Goal: Task Accomplishment & Management: Manage account settings

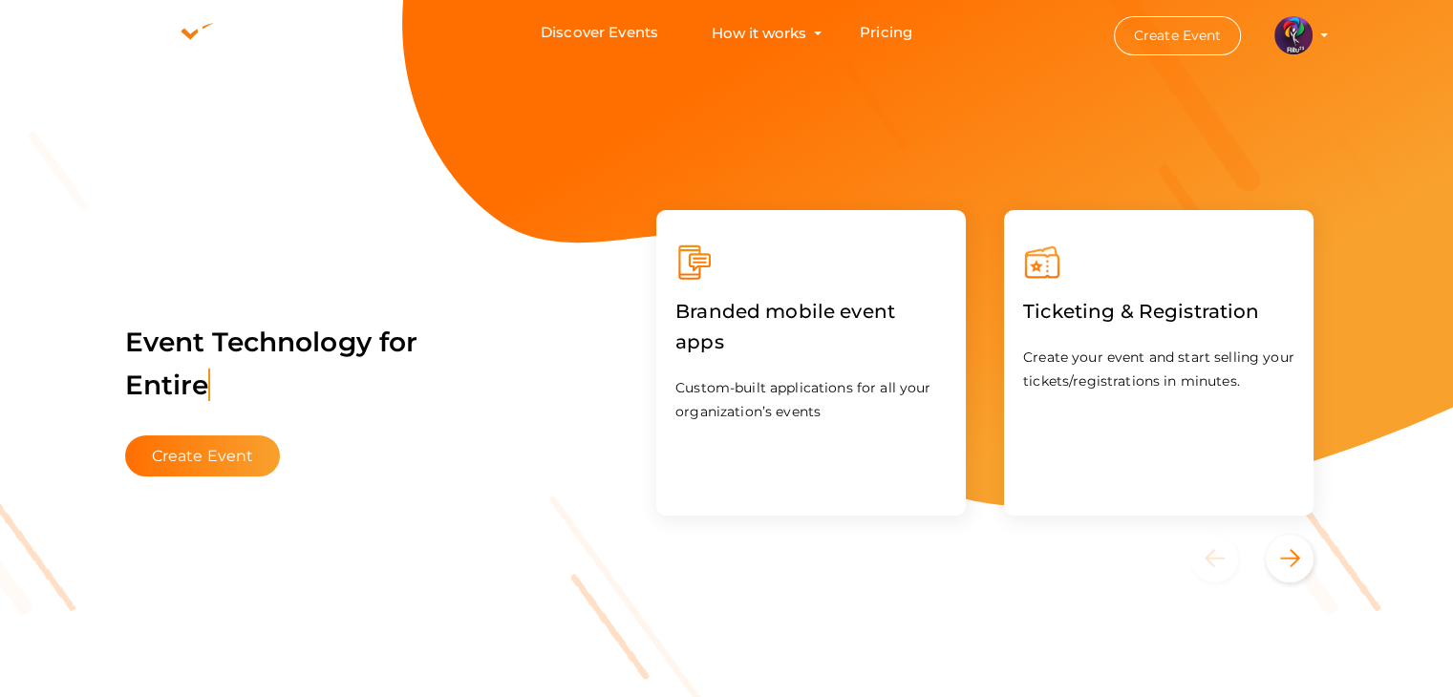
click at [1084, 296] on label "Ticketing & Registration" at bounding box center [1141, 311] width 236 height 59
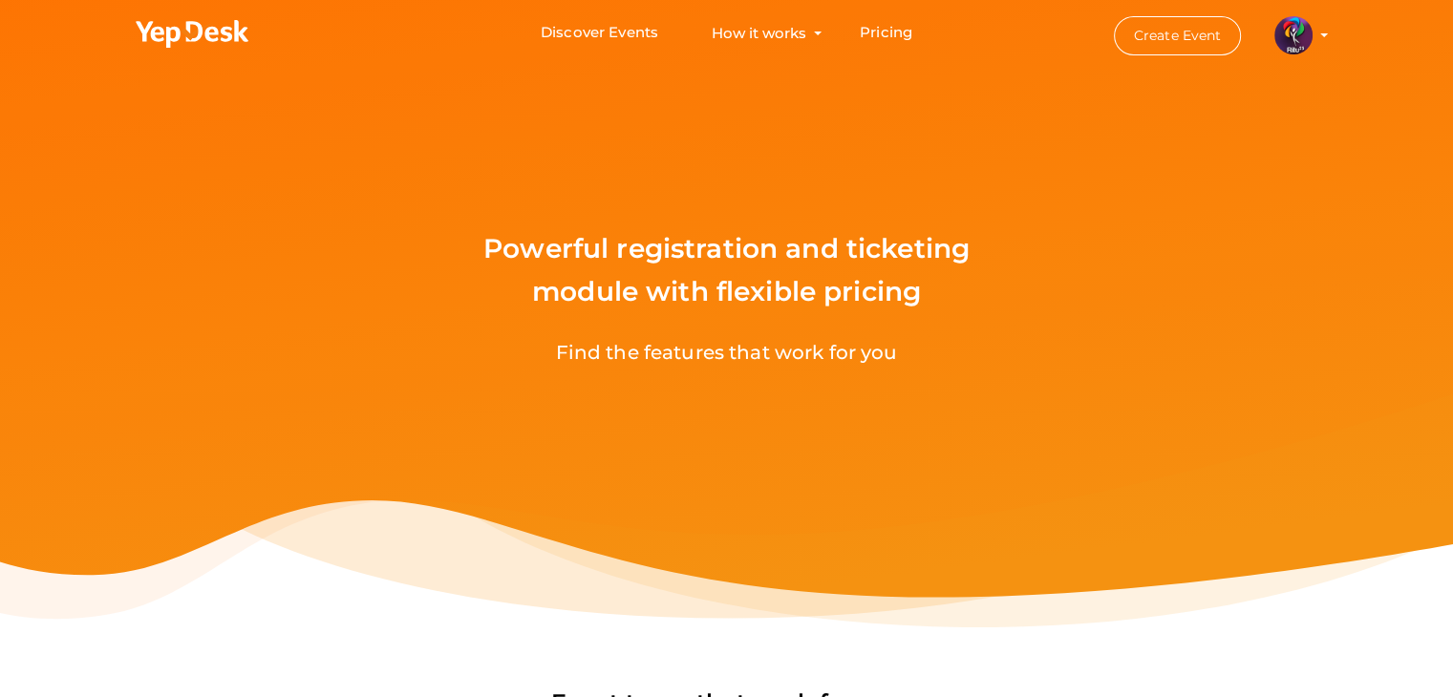
drag, startPoint x: 1152, startPoint y: 160, endPoint x: 579, endPoint y: 257, distance: 581.5
click at [579, 257] on div "Powerful registration and ticketing module with flexible pricing Find the featu…" at bounding box center [726, 314] width 1453 height 628
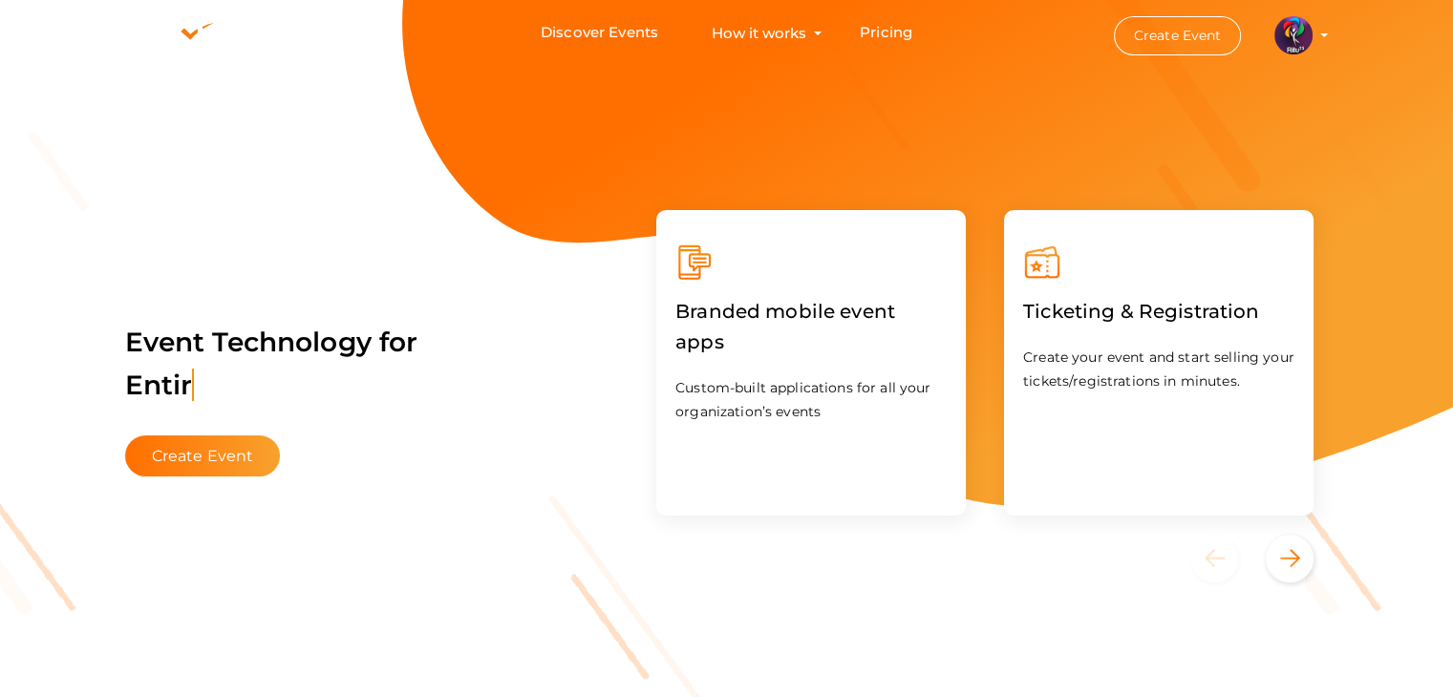
click at [1305, 28] on img at bounding box center [1294, 35] width 38 height 38
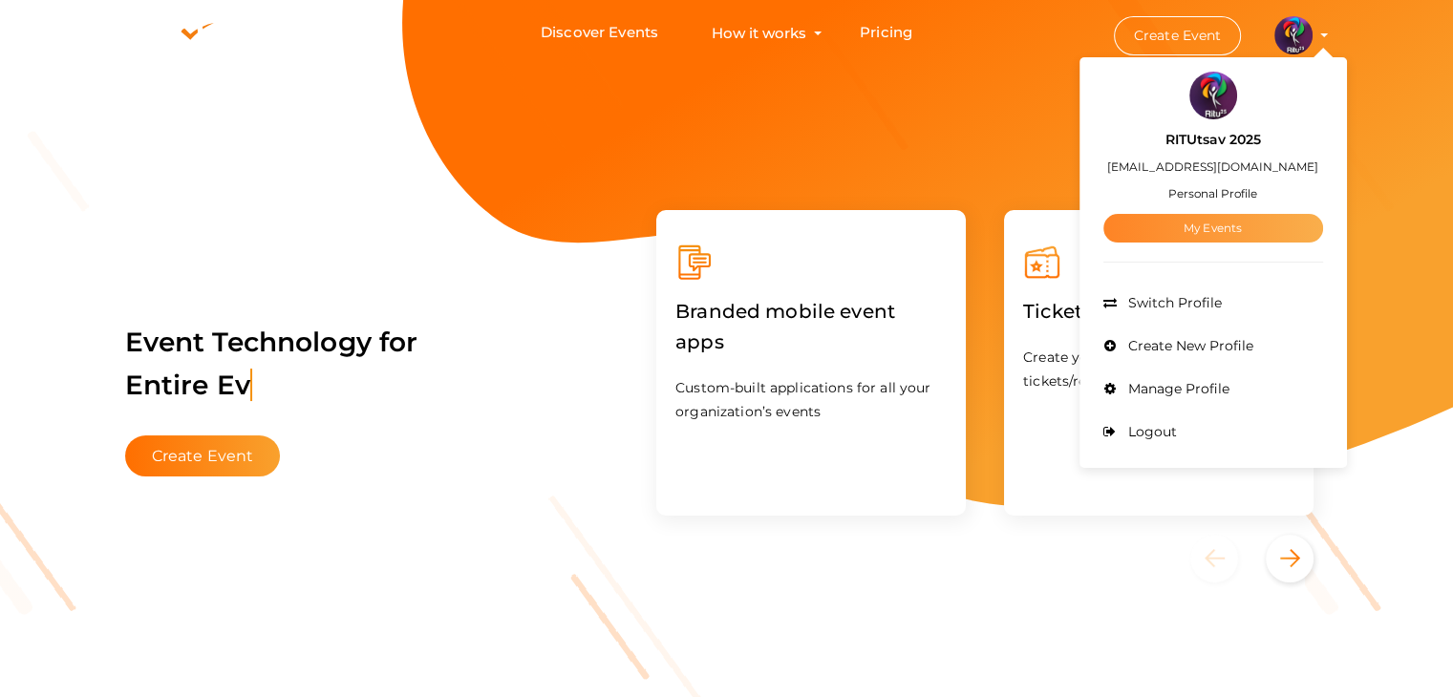
click at [1245, 223] on link "My Events" at bounding box center [1214, 228] width 220 height 29
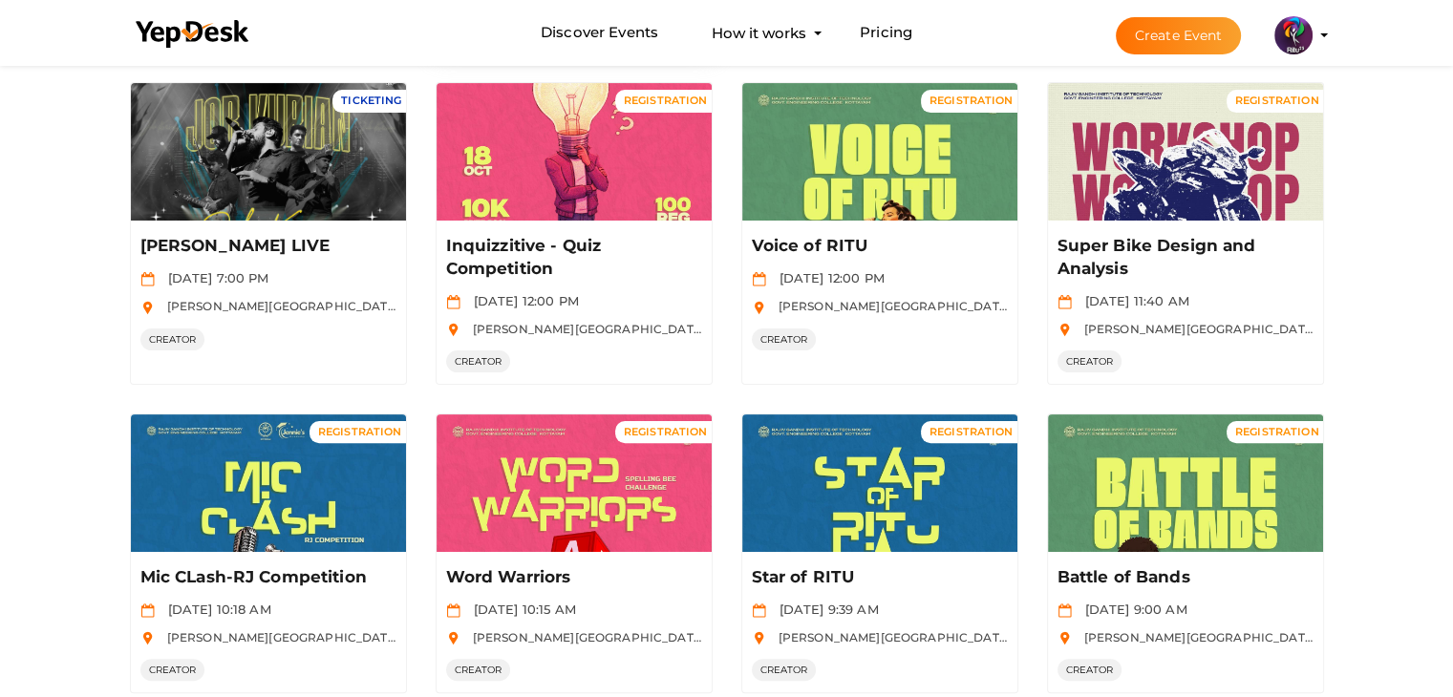
scroll to position [488, 0]
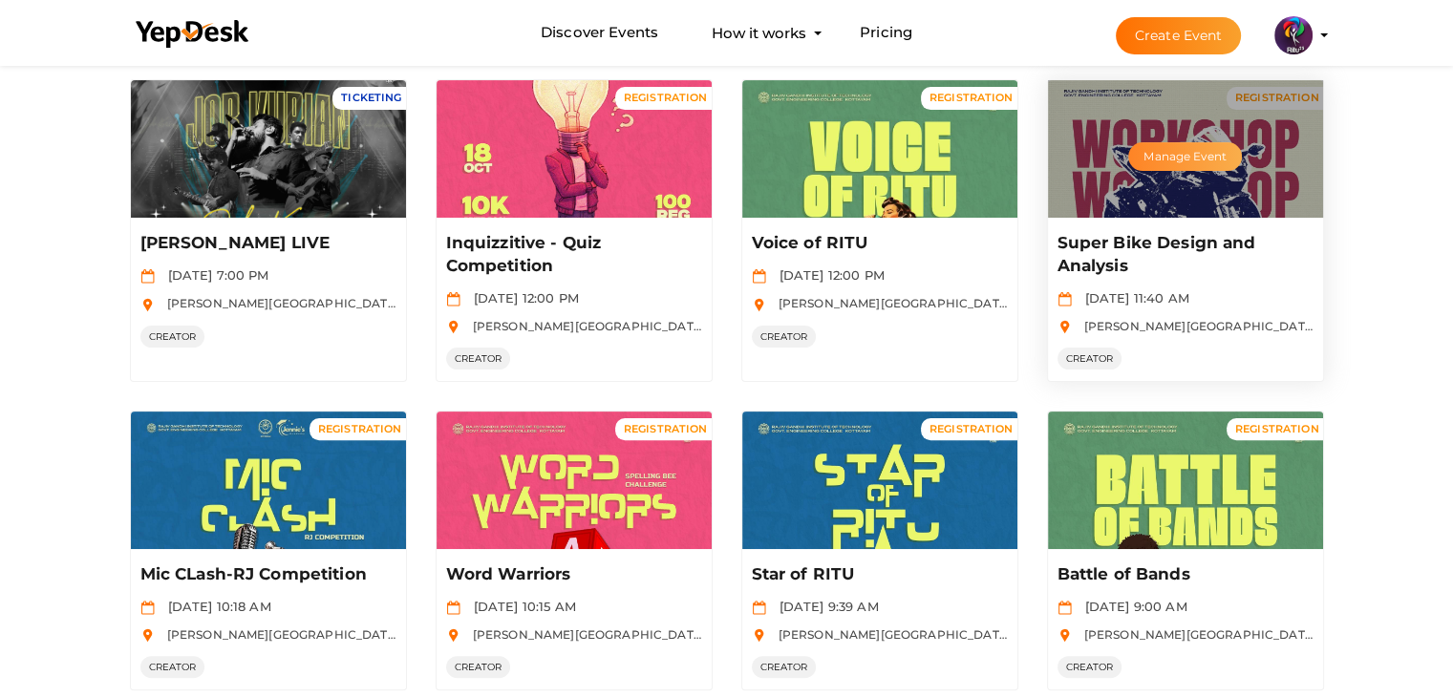
click at [1197, 160] on button "Manage Event" at bounding box center [1184, 156] width 113 height 29
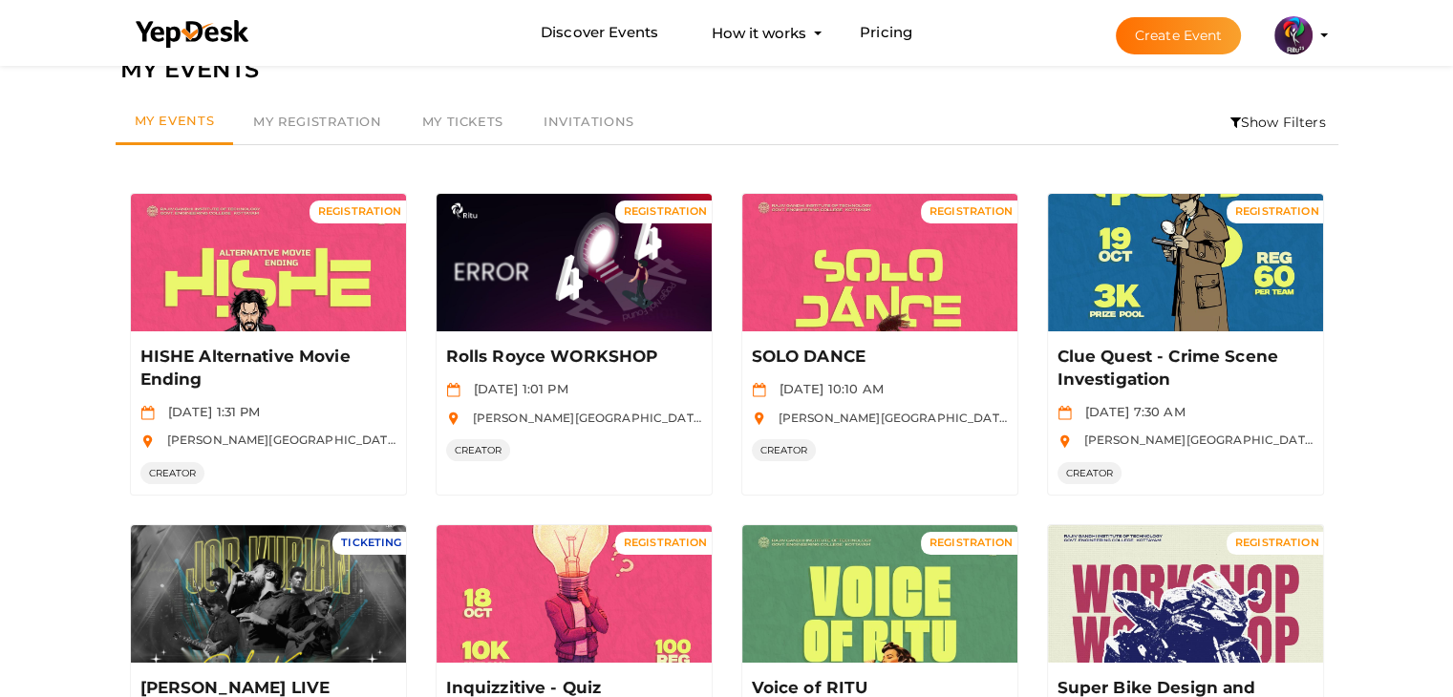
scroll to position [0, 0]
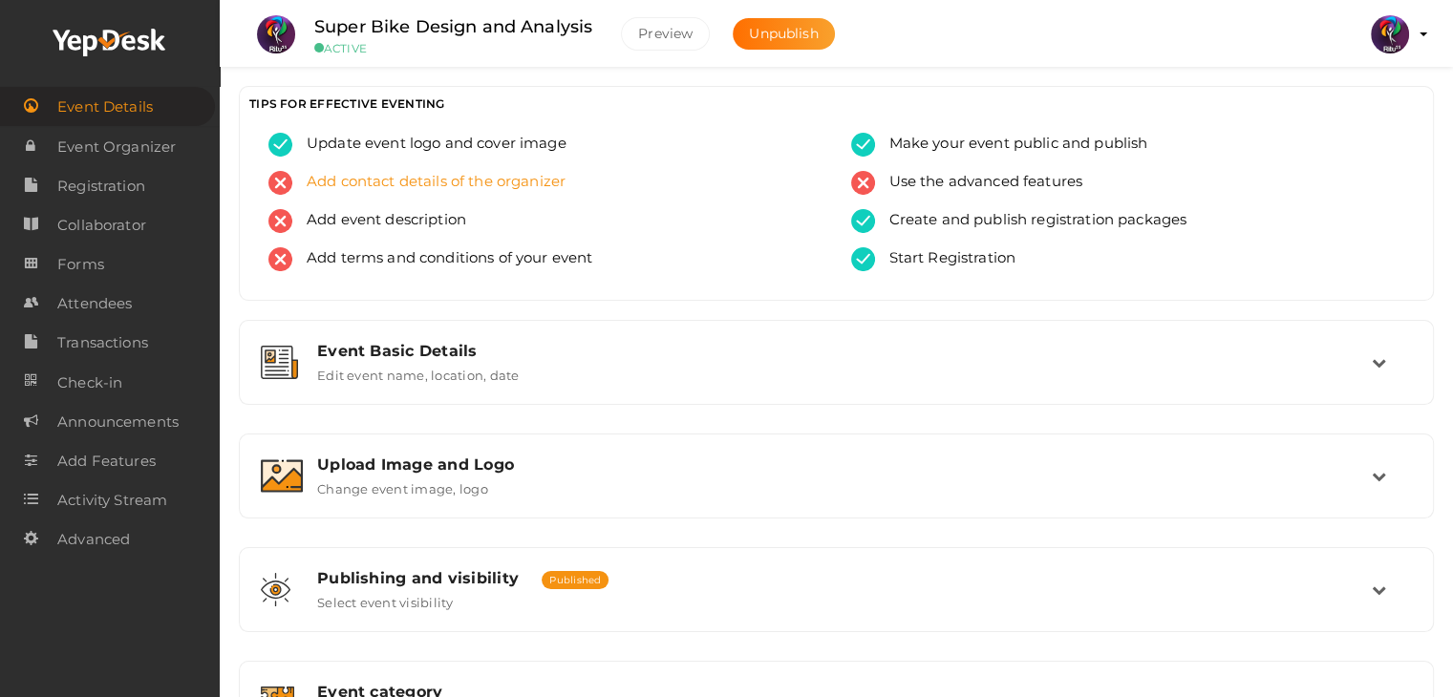
click at [553, 185] on span "Add contact details of the organizer" at bounding box center [428, 183] width 273 height 24
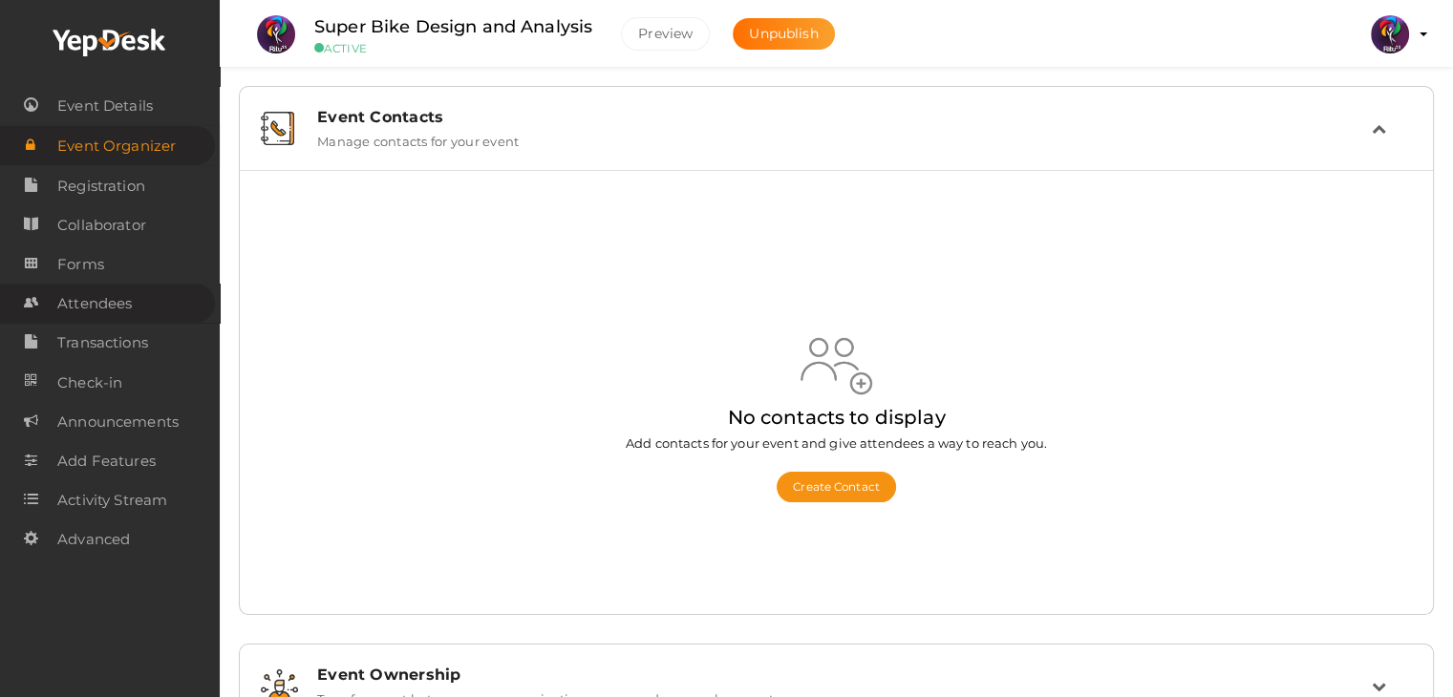
click at [123, 314] on span "Attendees" at bounding box center [94, 304] width 75 height 38
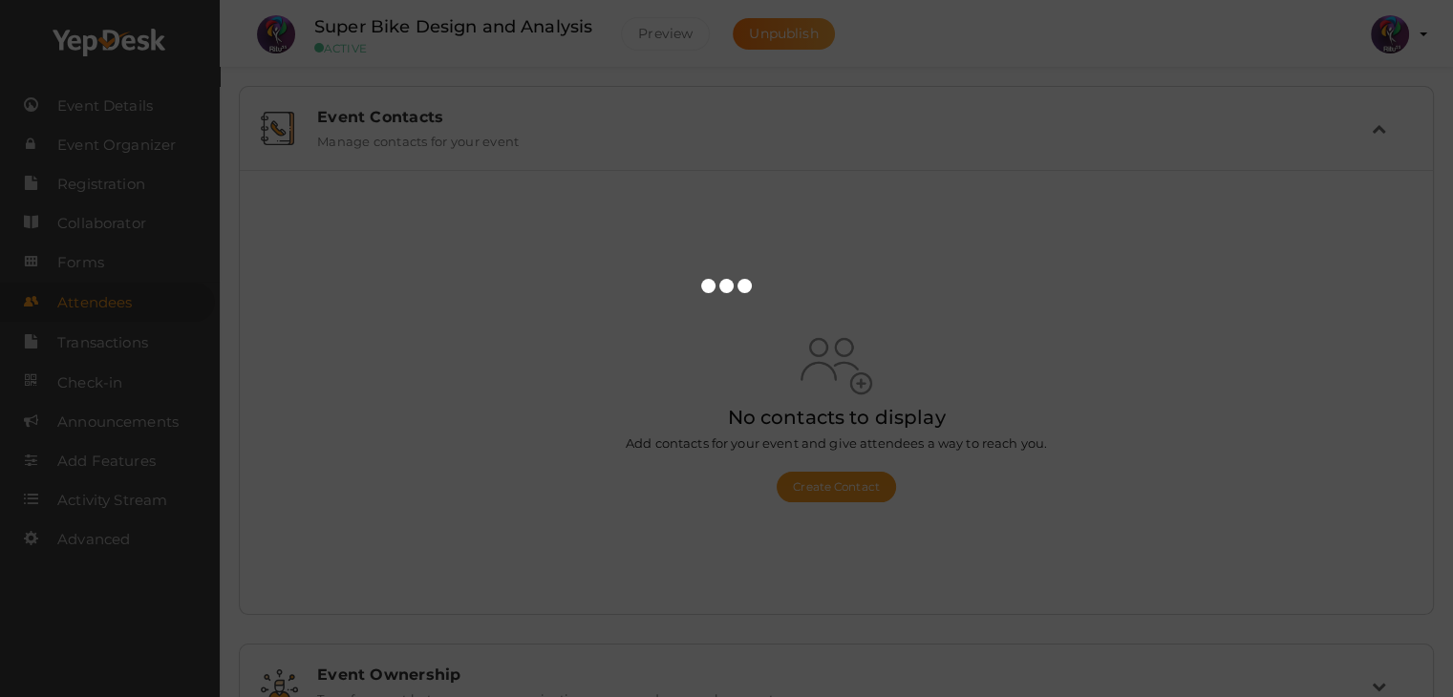
click at [111, 185] on div at bounding box center [726, 348] width 1453 height 697
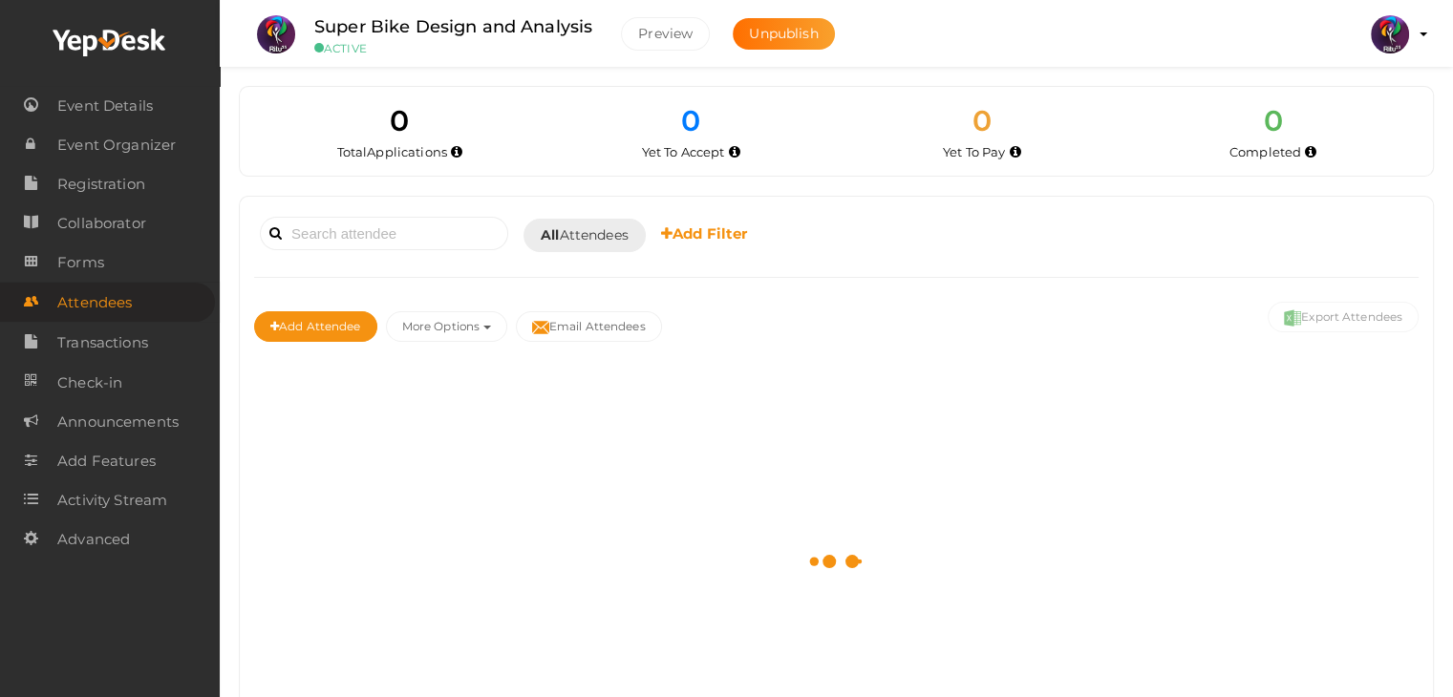
click at [111, 185] on span "Registration" at bounding box center [101, 184] width 88 height 38
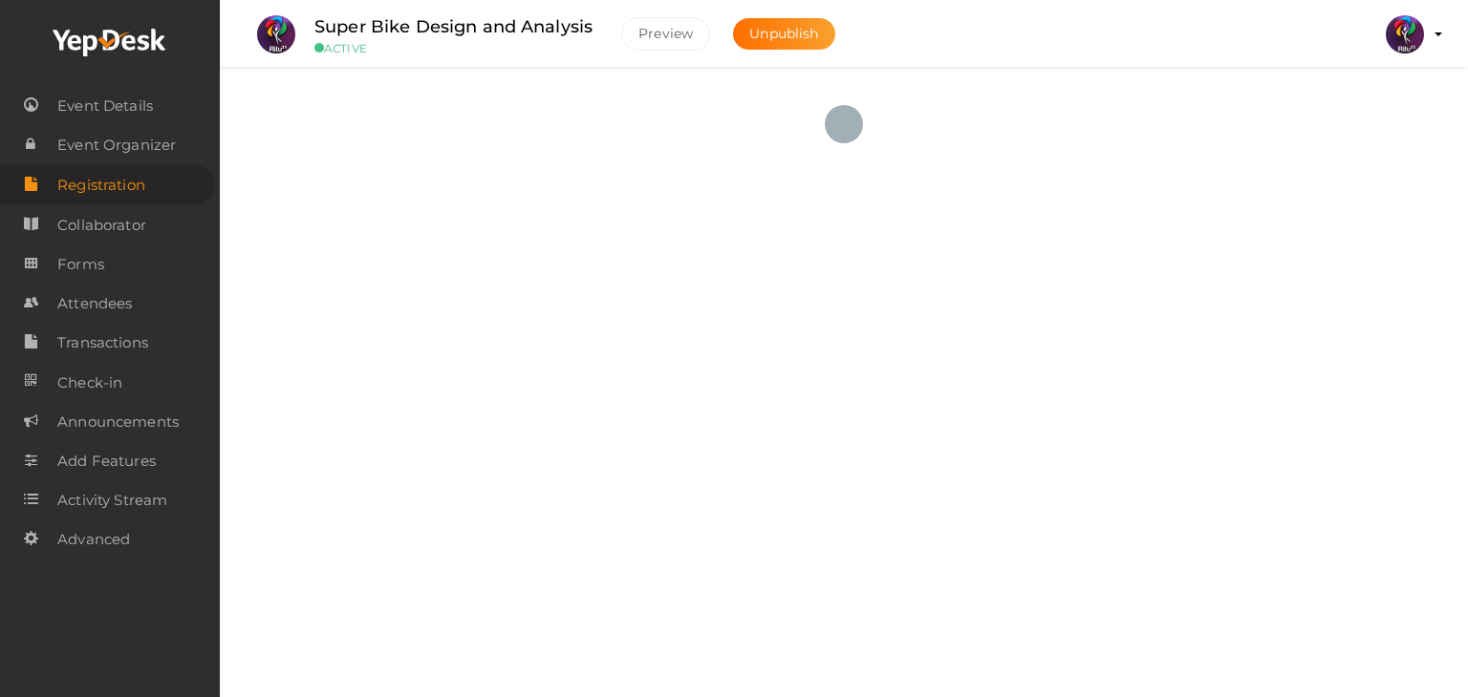
checkbox input "true"
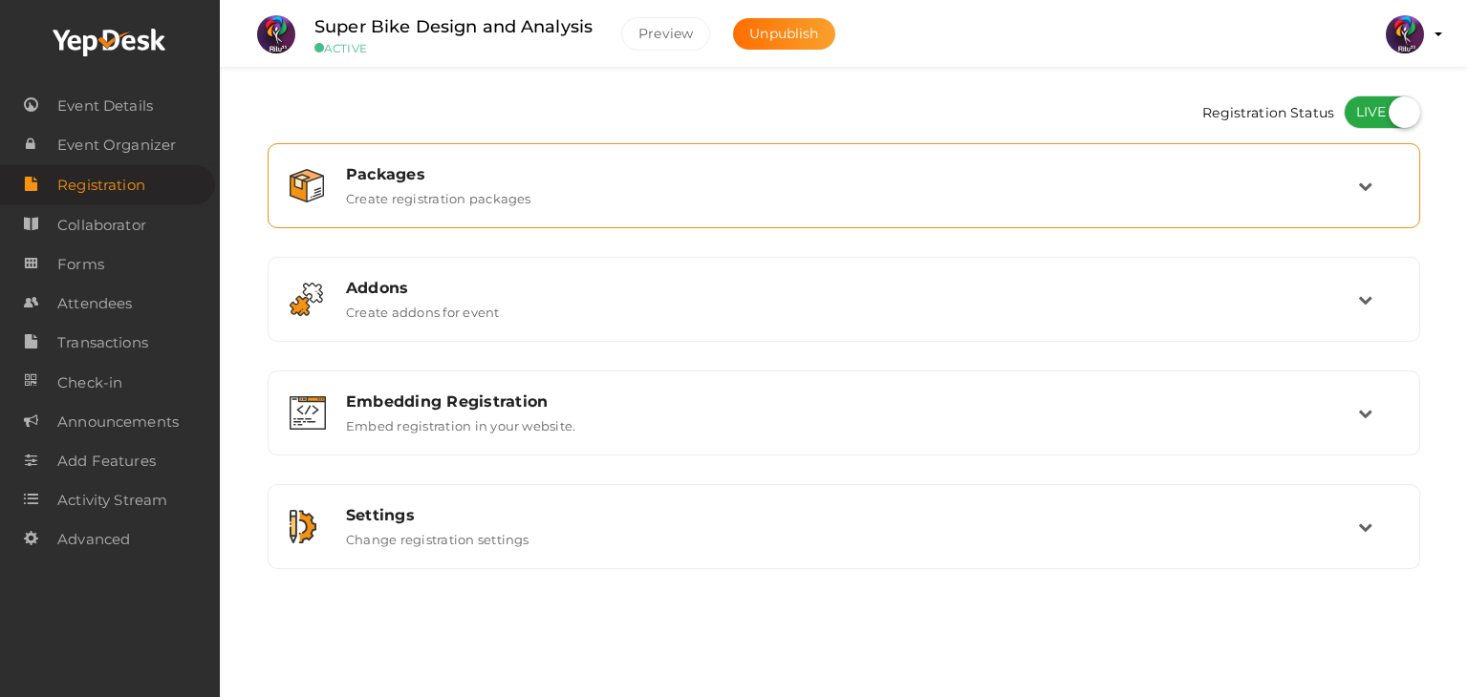
click at [718, 203] on div "Packages Create registration packages" at bounding box center [845, 185] width 1026 height 41
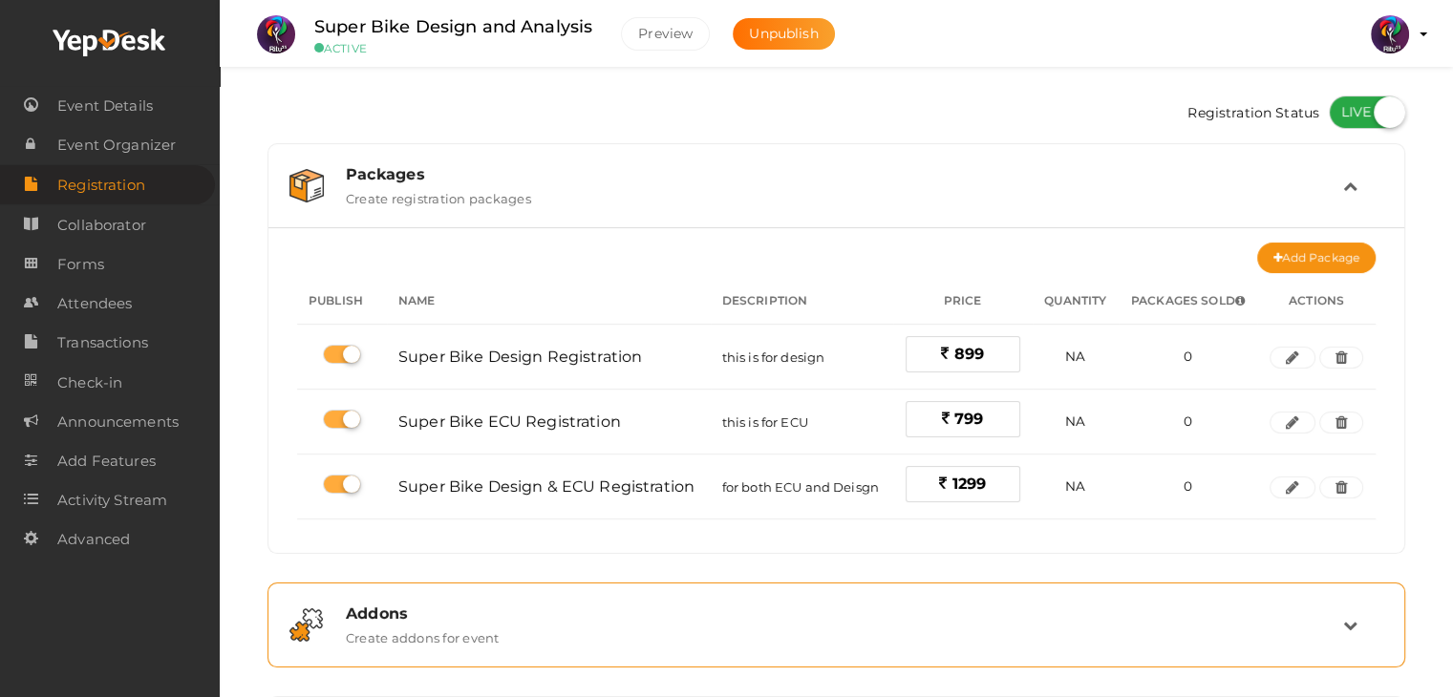
scroll to position [290, 0]
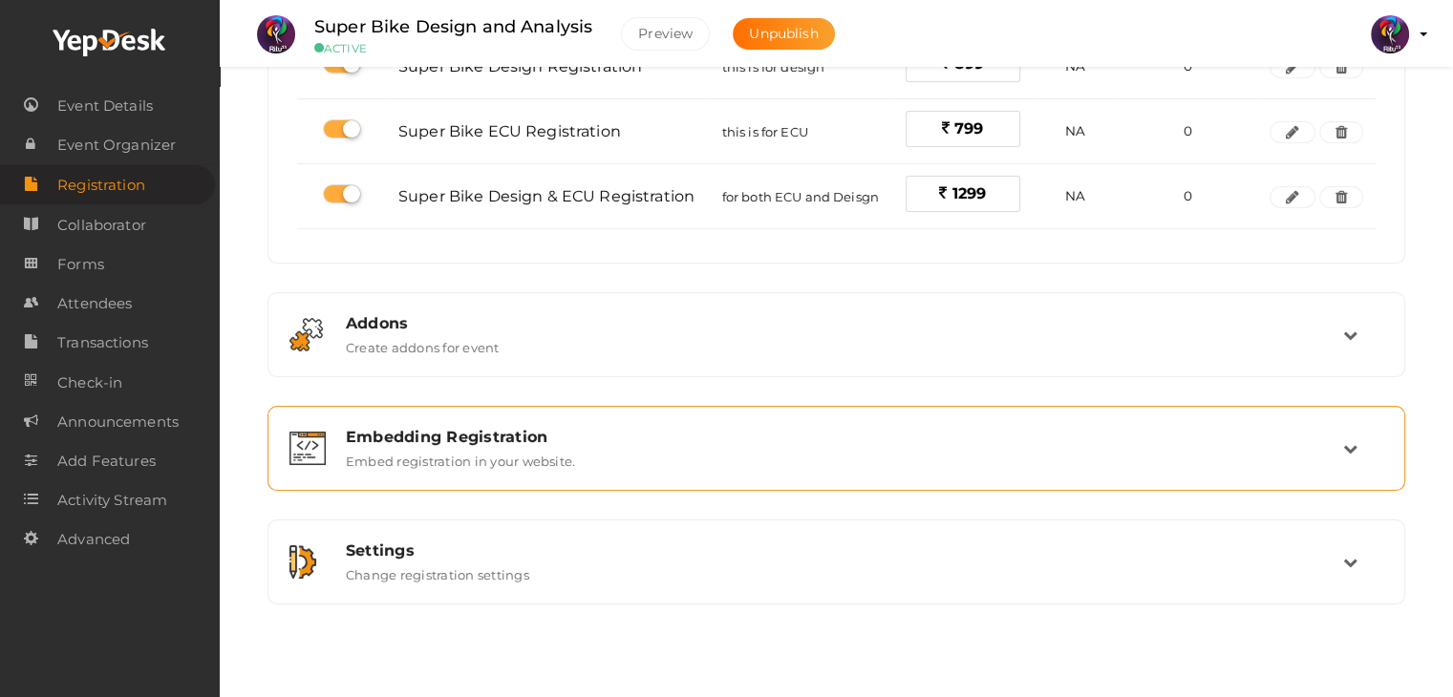
click at [972, 429] on div "Embedding Registration" at bounding box center [844, 437] width 997 height 18
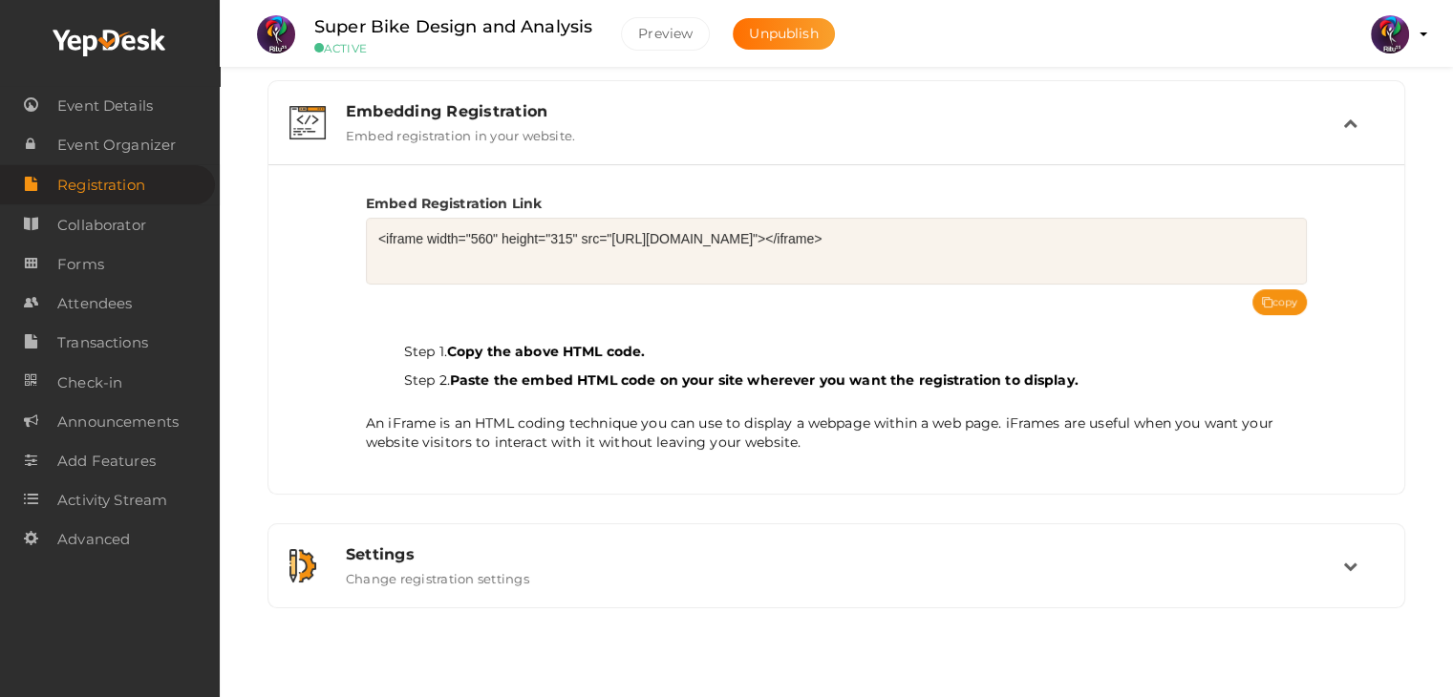
scroll to position [289, 0]
click at [1297, 303] on button "copy" at bounding box center [1280, 303] width 55 height 26
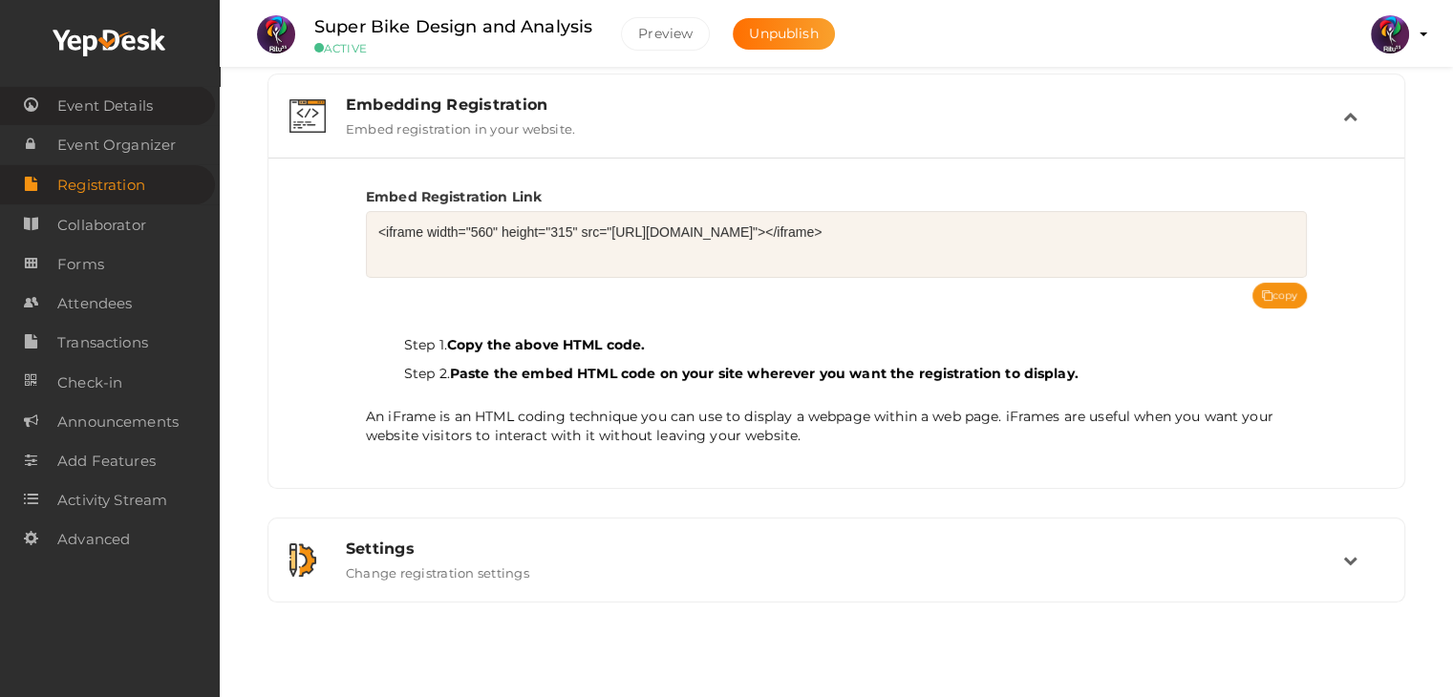
click at [80, 96] on span "Event Details" at bounding box center [105, 106] width 96 height 38
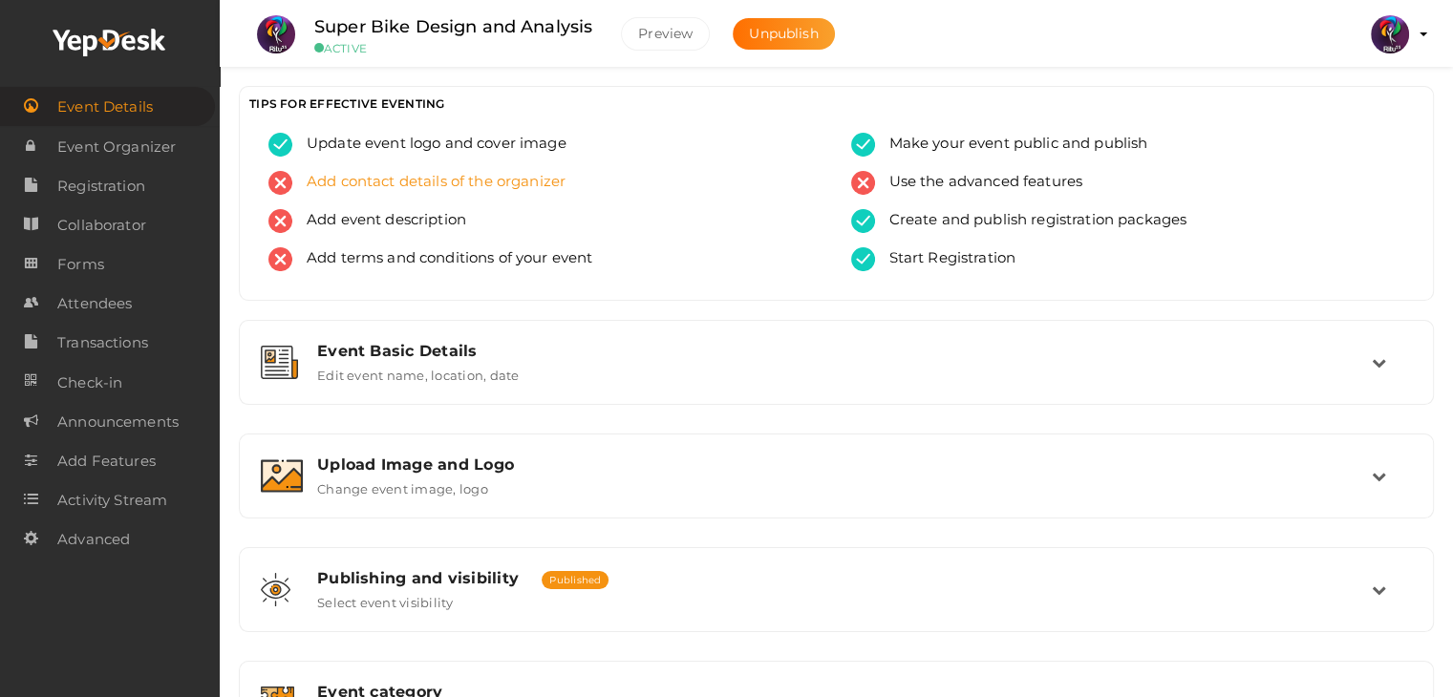
click at [428, 177] on span "Add contact details of the organizer" at bounding box center [428, 183] width 273 height 24
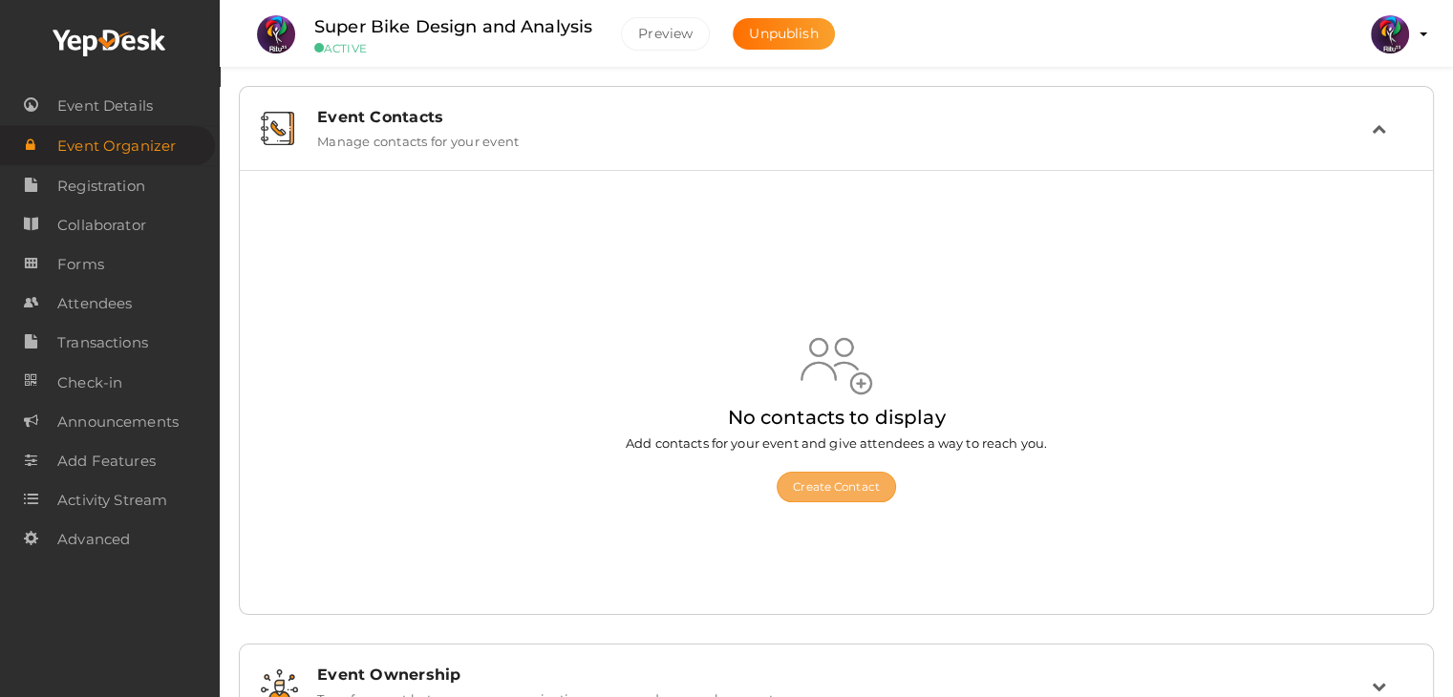
click at [806, 492] on button "Create Contact" at bounding box center [836, 487] width 119 height 31
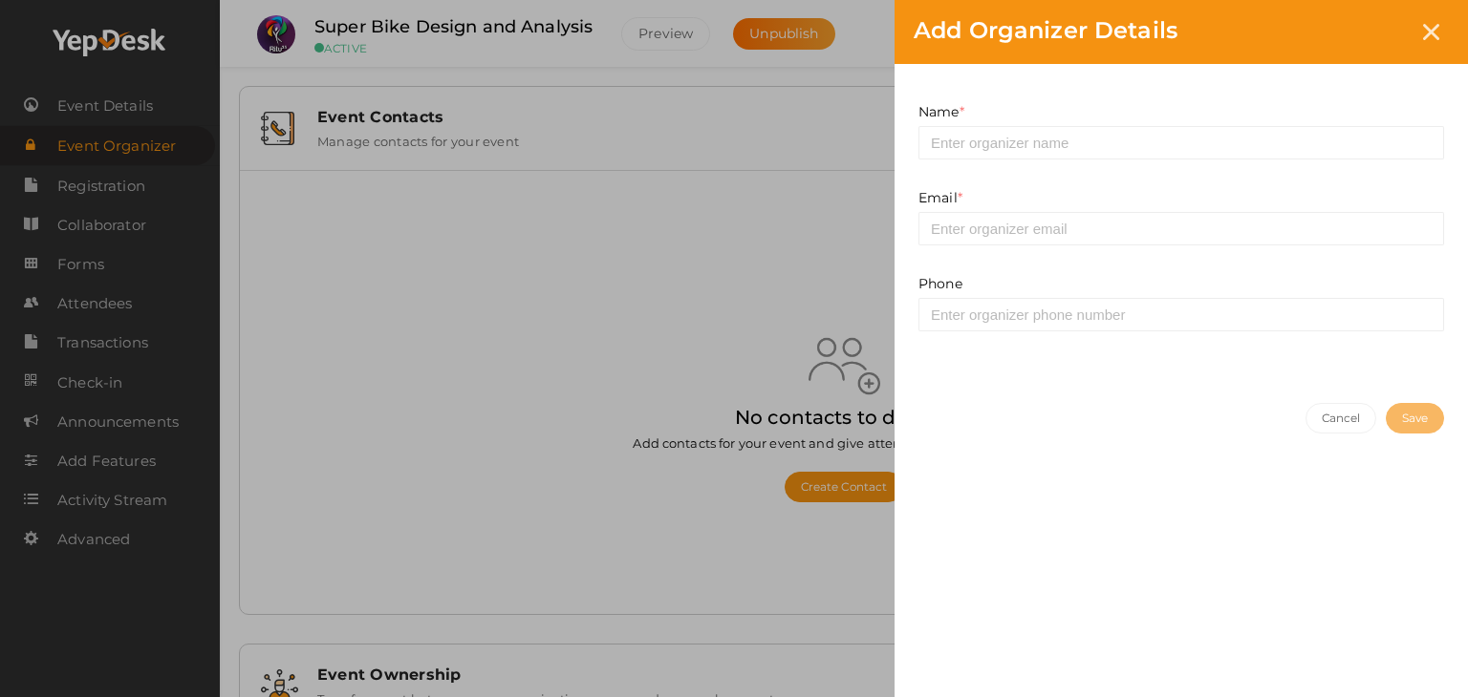
click at [1036, 160] on div "Name * This field is Required." at bounding box center [1181, 145] width 554 height 86
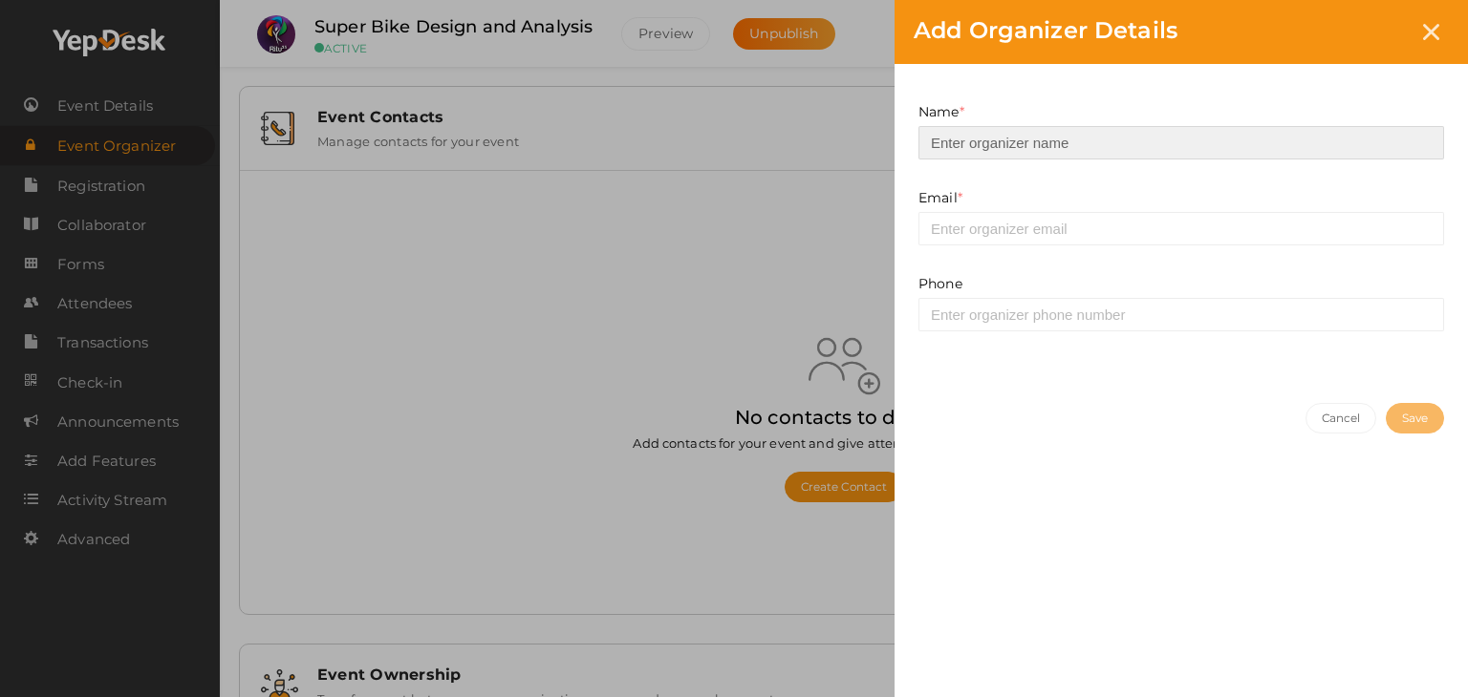
click at [1032, 142] on input at bounding box center [1180, 142] width 525 height 33
type input "Sabari"
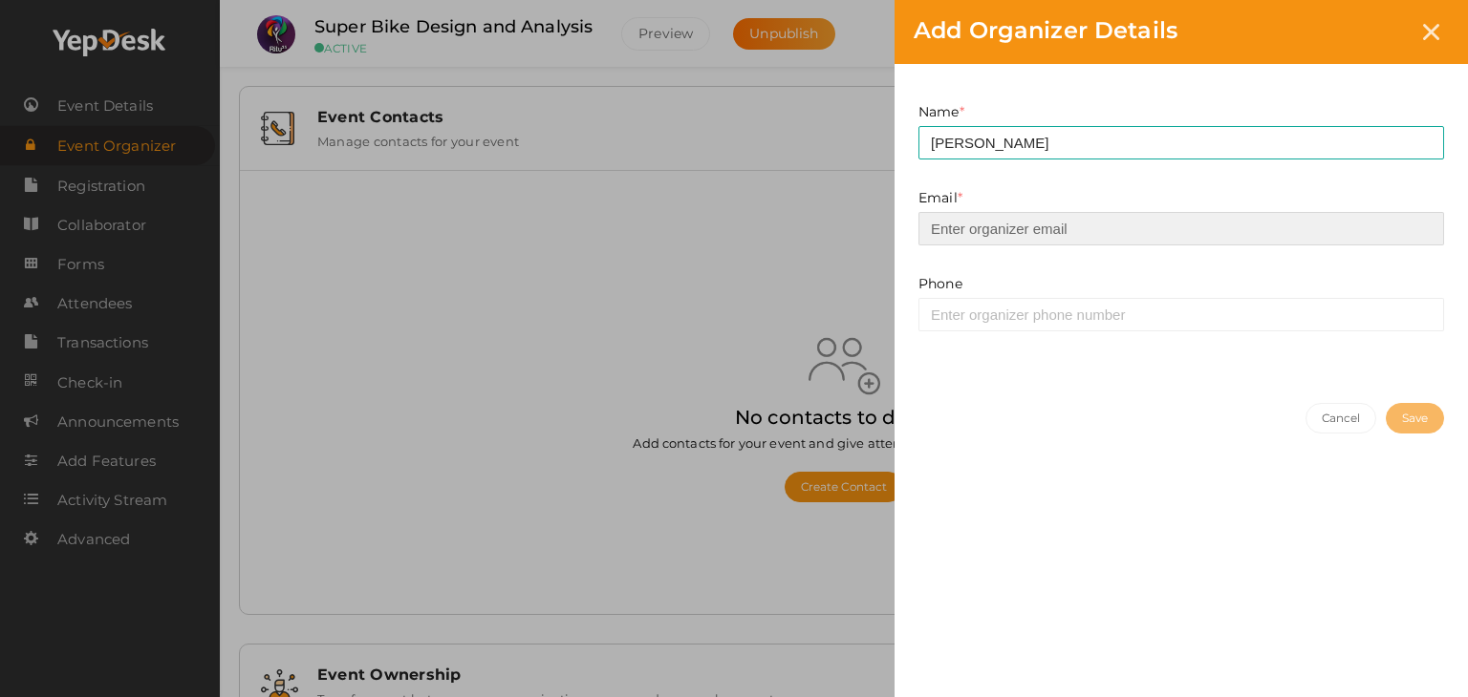
click at [1108, 215] on input "email" at bounding box center [1180, 228] width 525 height 33
type input "prabhavnarayanan7474@gmail.com"
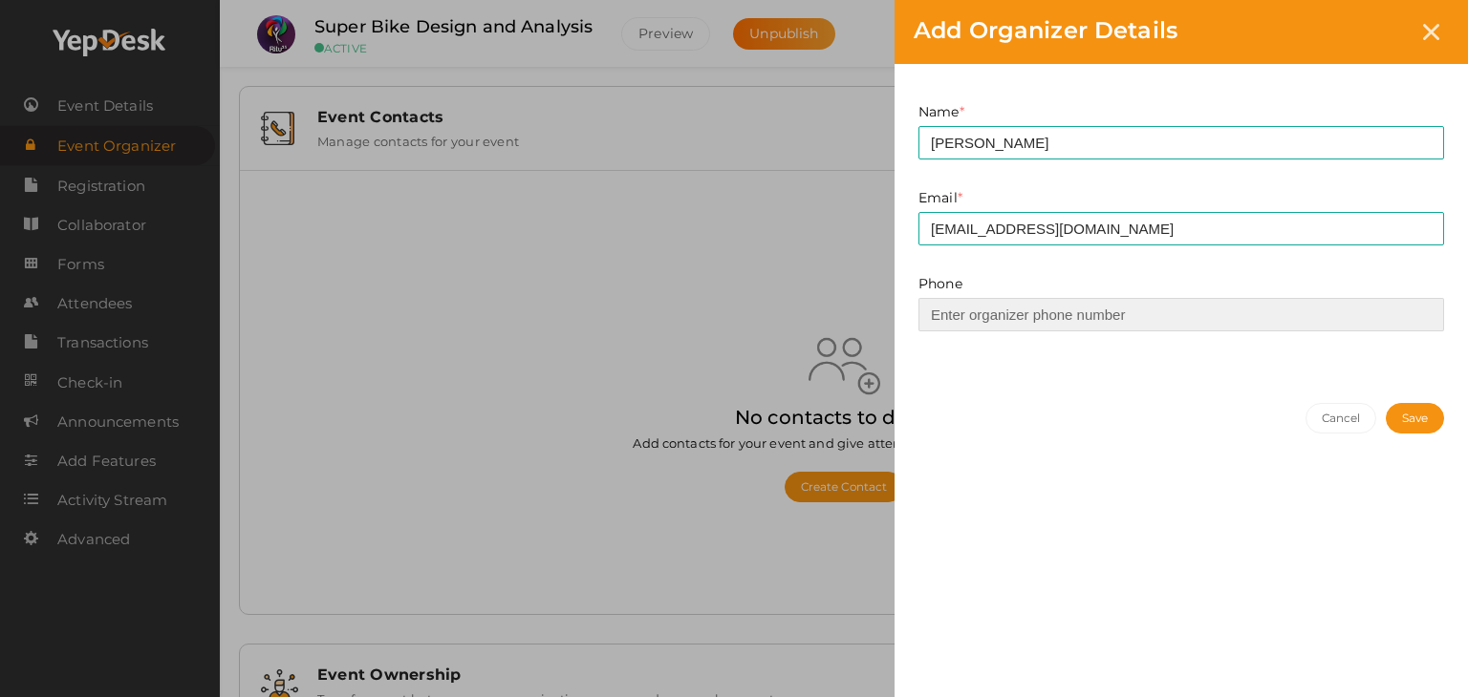
click at [1125, 311] on input at bounding box center [1180, 314] width 525 height 33
type input "6238908262"
drag, startPoint x: 1387, startPoint y: 414, endPoint x: 1410, endPoint y: 414, distance: 22.9
click at [1410, 414] on button "Save" at bounding box center [1414, 418] width 58 height 31
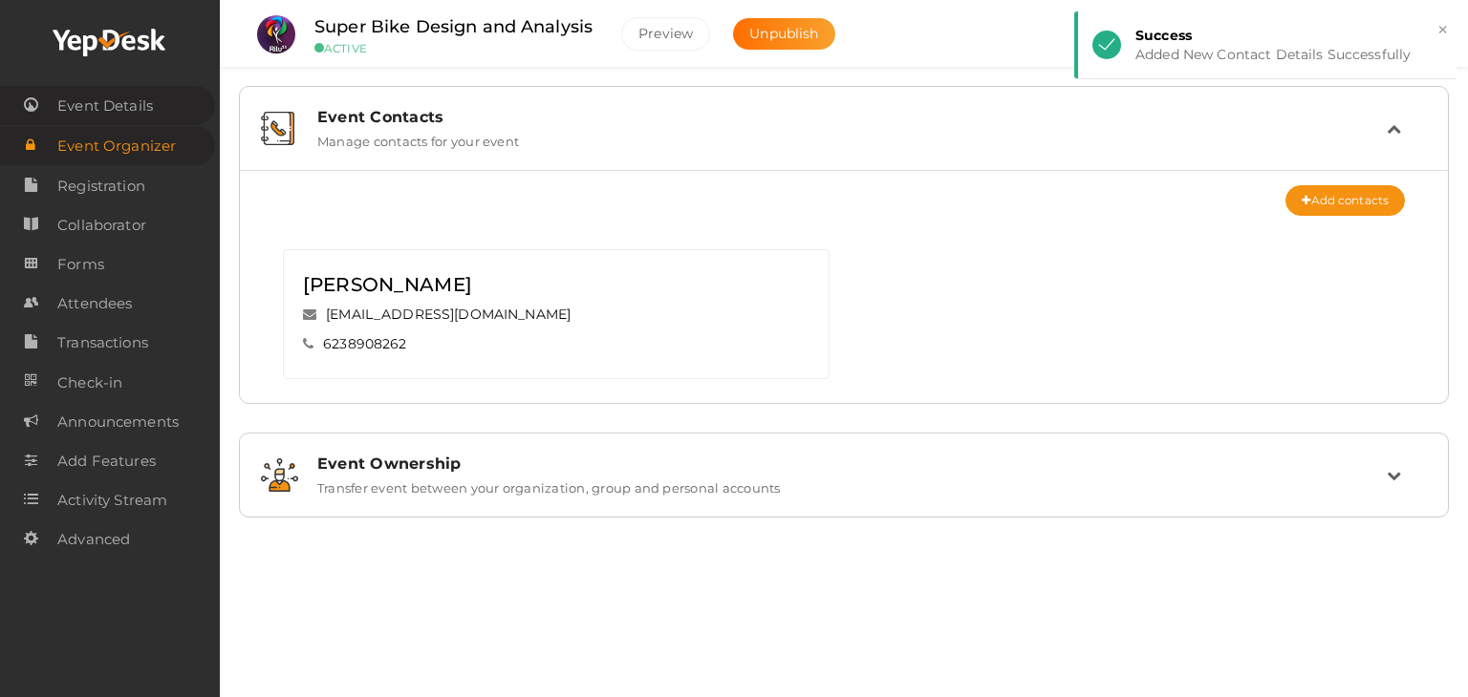
click at [66, 112] on span "Event Details" at bounding box center [105, 106] width 96 height 38
